Goal: Information Seeking & Learning: Learn about a topic

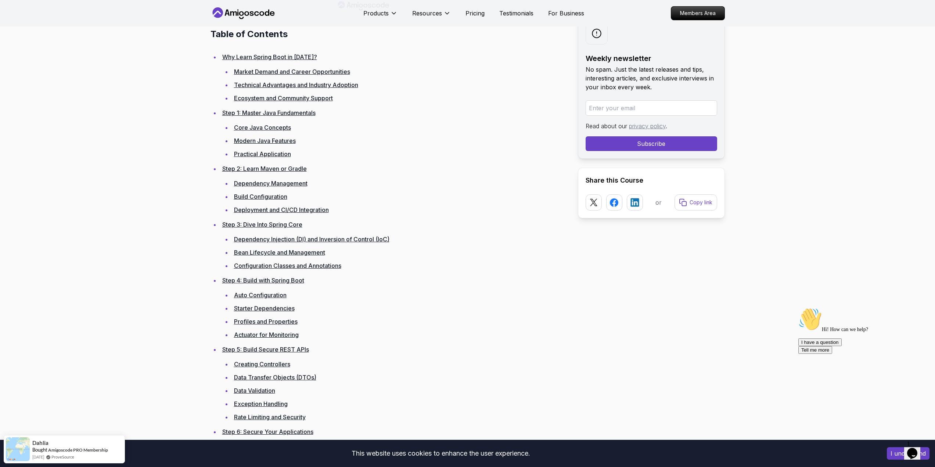
scroll to position [992, 0]
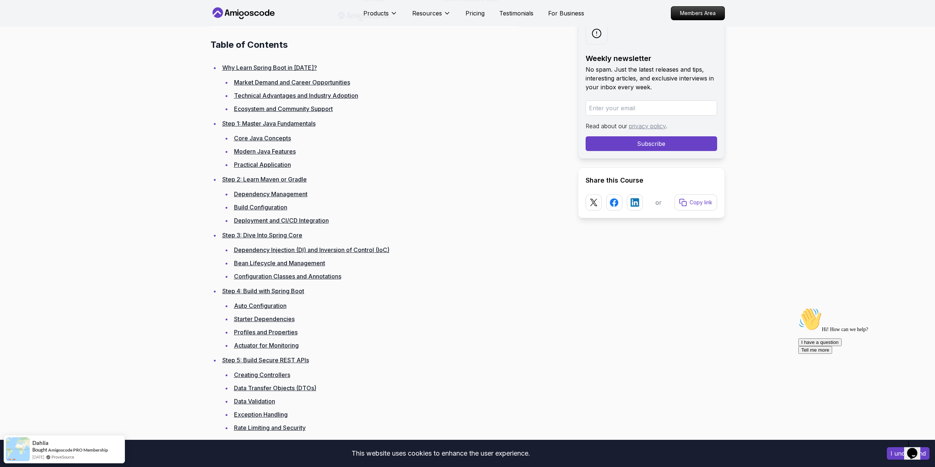
click at [274, 179] on link "Step 2: Learn Maven or Gradle" at bounding box center [264, 179] width 85 height 7
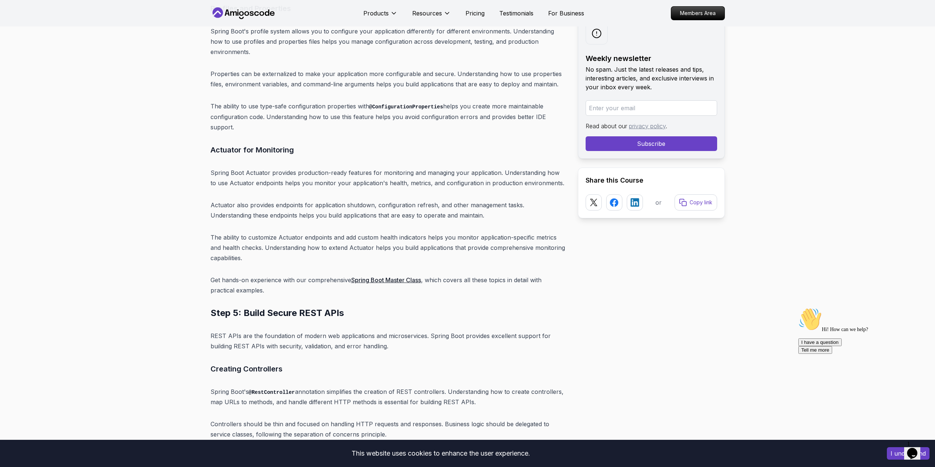
scroll to position [4242, 0]
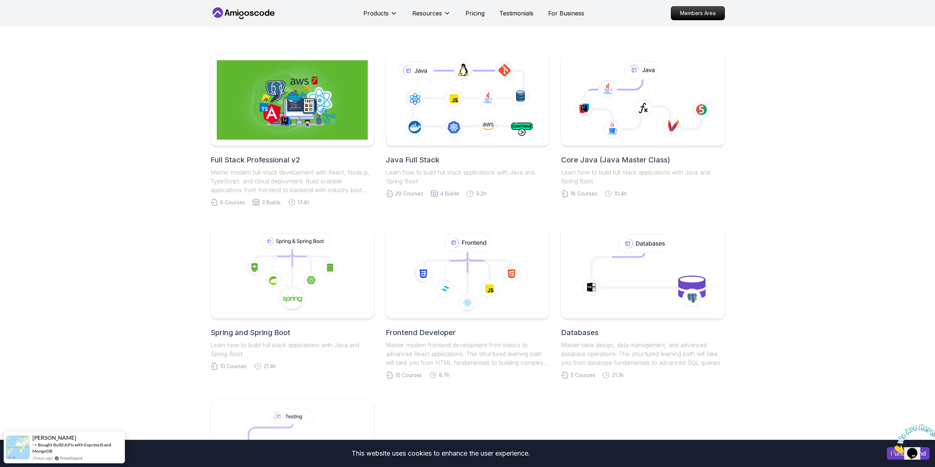
scroll to position [147, 0]
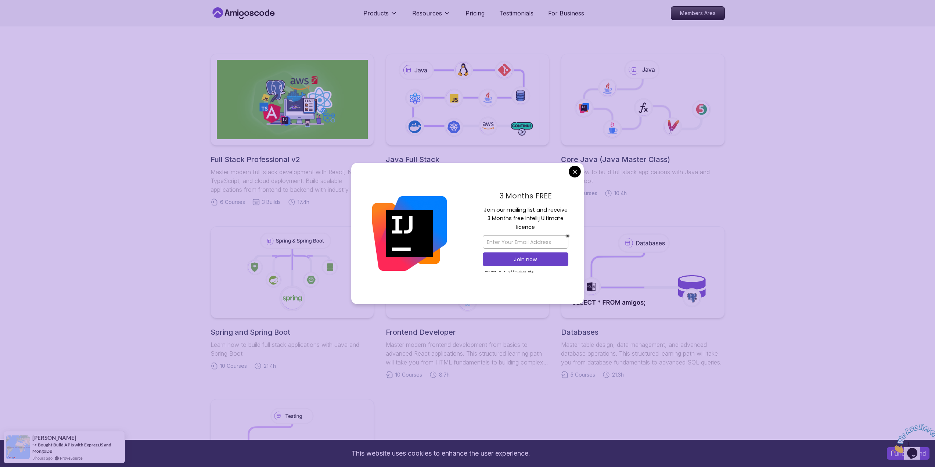
click at [575, 170] on body "This website uses cookies to enhance the user experience. I understand Products…" at bounding box center [467, 399] width 935 height 1092
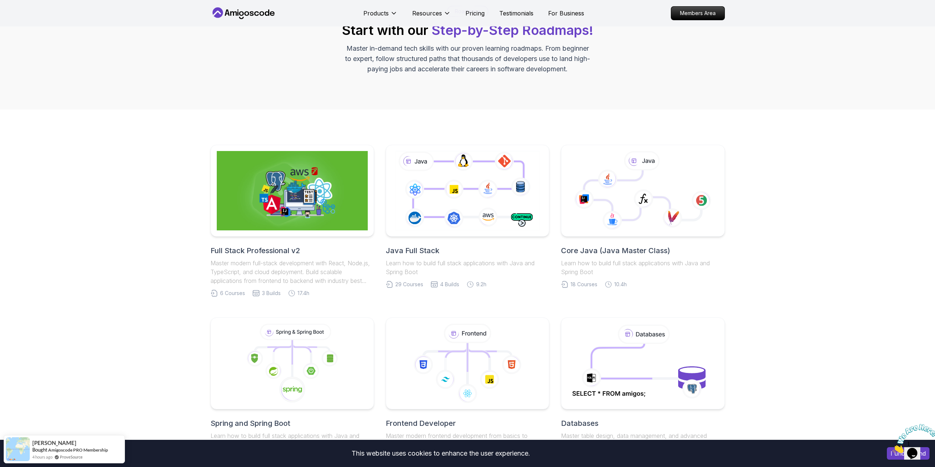
scroll to position [0, 0]
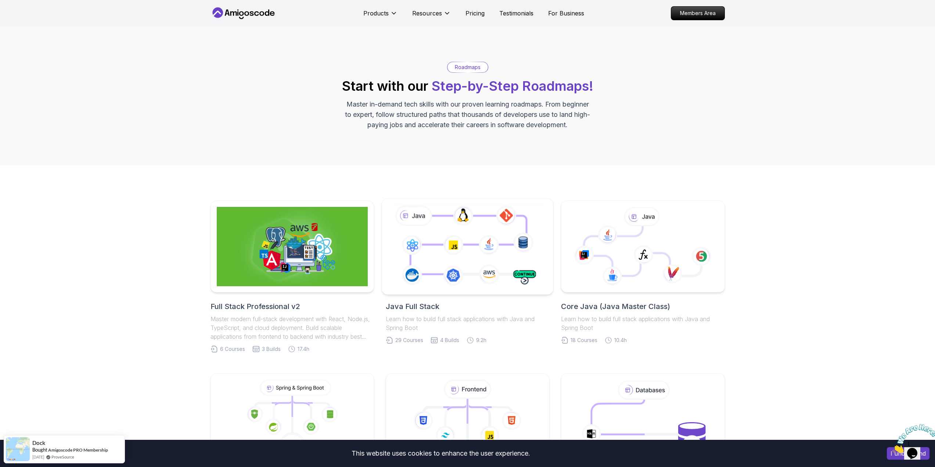
click at [424, 263] on icon at bounding box center [467, 246] width 155 height 86
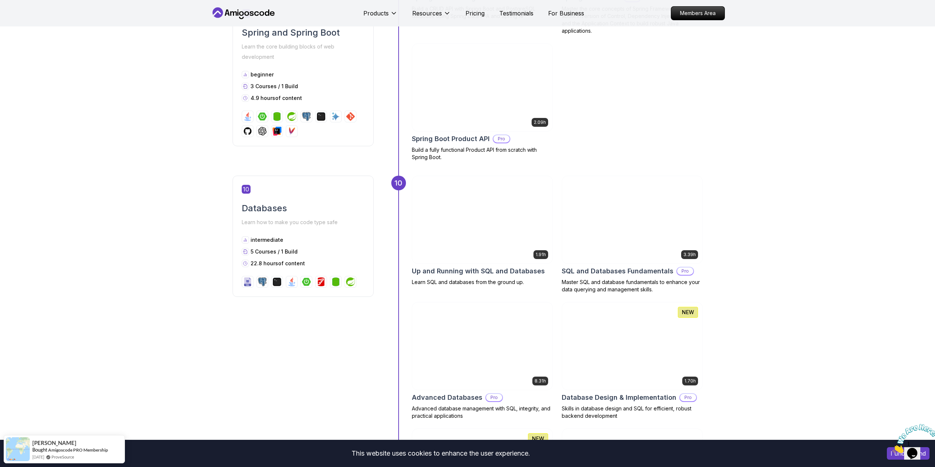
scroll to position [1470, 0]
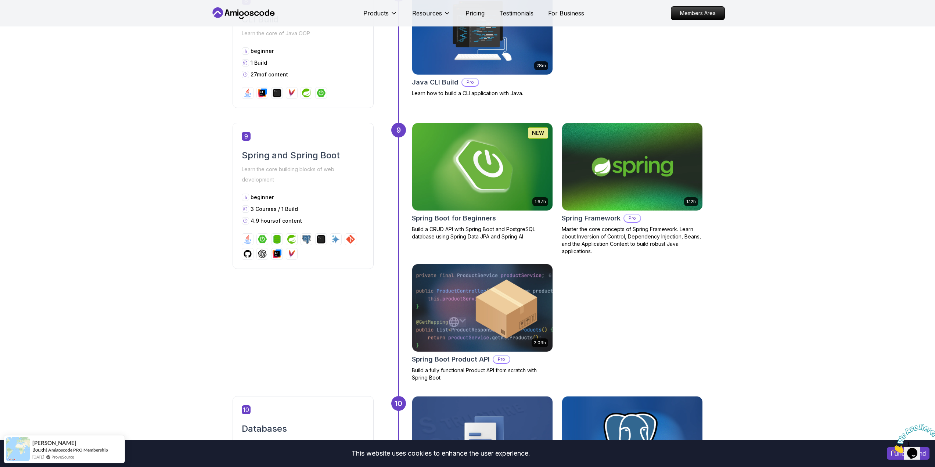
click at [500, 171] on img at bounding box center [482, 167] width 147 height 92
